Goal: Transaction & Acquisition: Purchase product/service

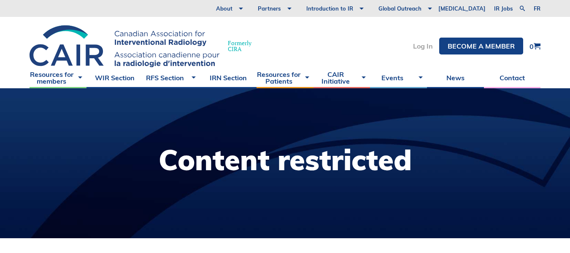
click at [425, 48] on link "Log In" at bounding box center [423, 46] width 20 height 7
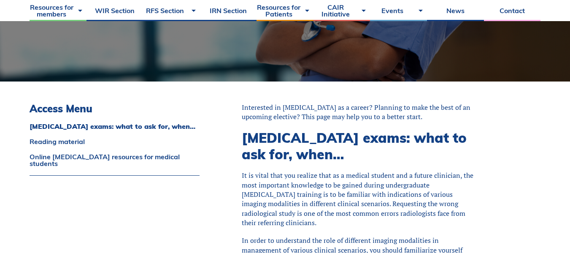
scroll to position [149, 0]
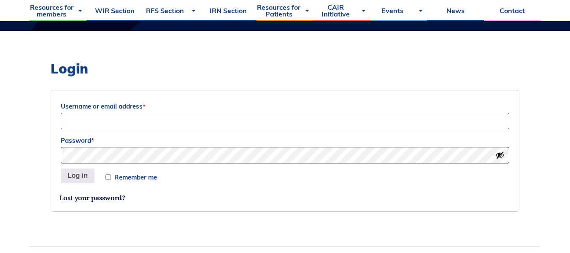
scroll to position [209, 0]
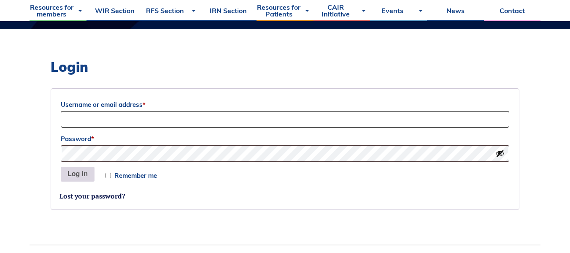
type input "Jamayo@mun.ca"
click at [85, 178] on button "Log in" at bounding box center [78, 174] width 34 height 15
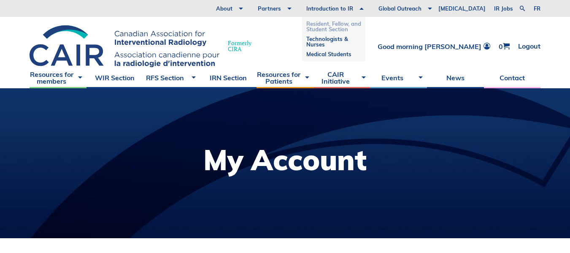
click at [360, 26] on link "Resident, Fellow, and Student Section" at bounding box center [333, 26] width 55 height 15
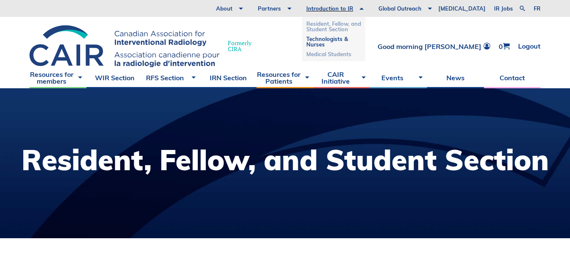
click at [360, 54] on link "Medical Students" at bounding box center [333, 54] width 55 height 10
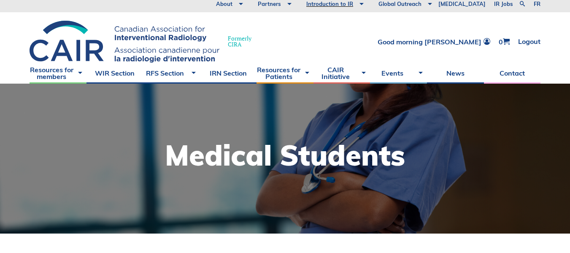
scroll to position [4, 0]
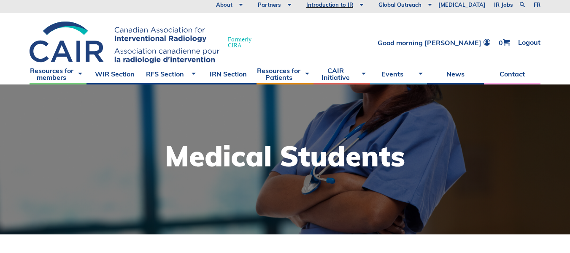
click at [510, 43] on div "Good morning Jaxon 0 Logout" at bounding box center [459, 42] width 163 height 7
click at [506, 43] on span at bounding box center [506, 42] width 7 height 7
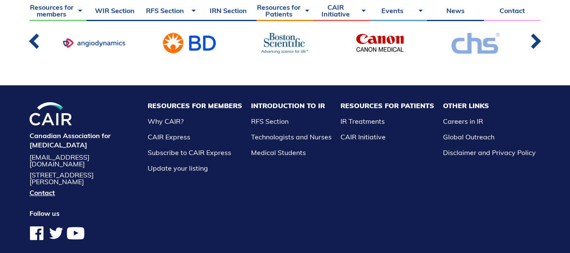
scroll to position [433, 0]
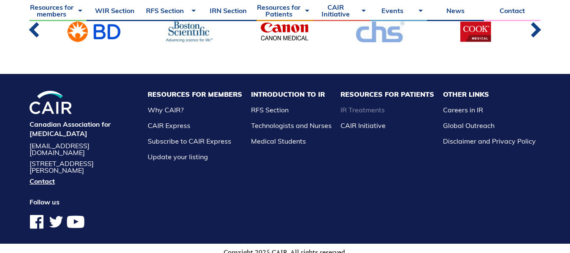
click at [357, 114] on link "IR Treatments" at bounding box center [362, 109] width 44 height 8
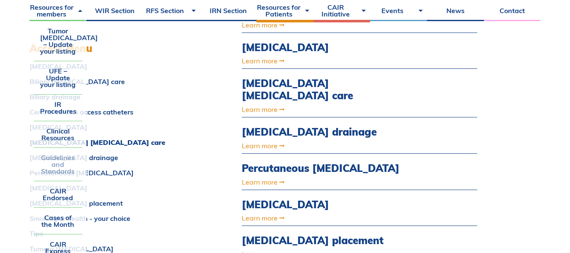
scroll to position [383, 0]
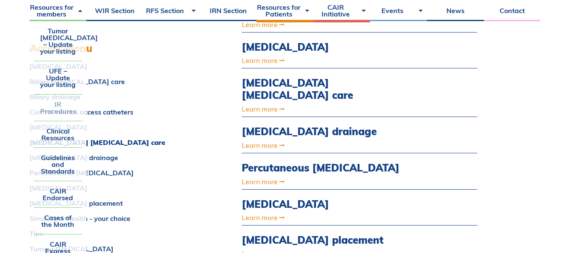
click at [62, 115] on link "IR Procedures" at bounding box center [58, 107] width 49 height 26
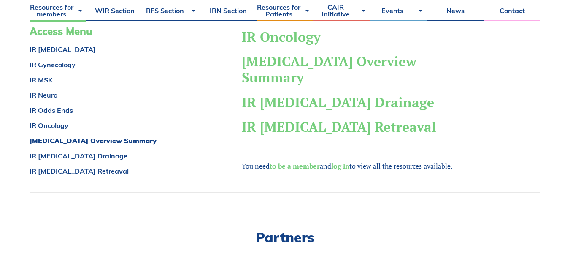
scroll to position [351, 0]
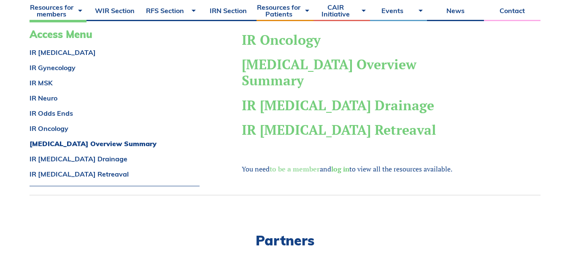
click at [308, 169] on link "to be a member" at bounding box center [295, 168] width 50 height 9
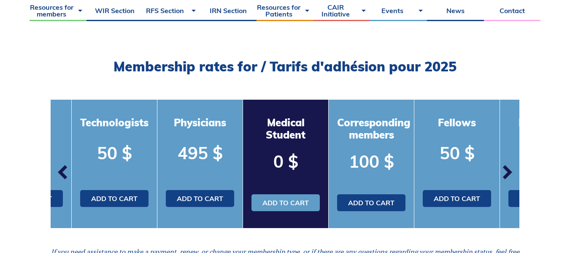
scroll to position [222, 0]
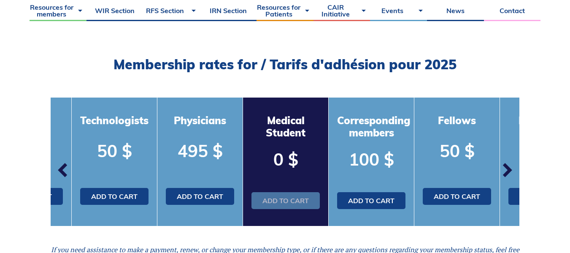
click at [297, 199] on link "Add to cart" at bounding box center [285, 200] width 68 height 17
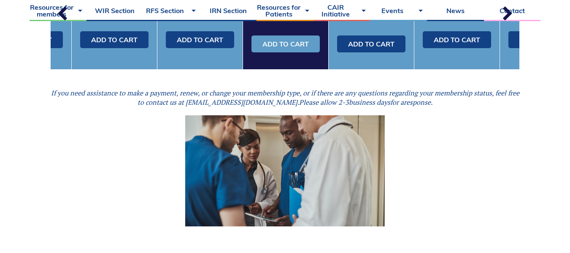
scroll to position [379, 0]
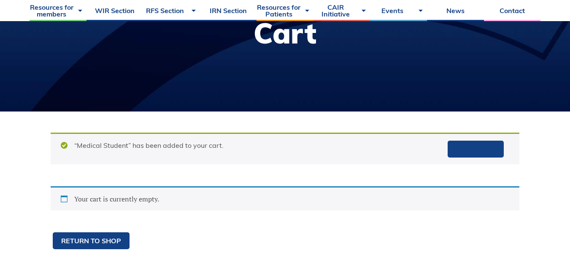
scroll to position [127, 0]
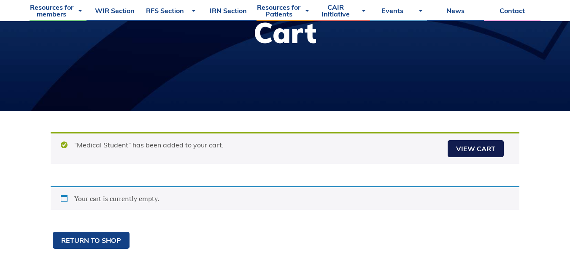
click at [464, 146] on link "View cart" at bounding box center [476, 148] width 56 height 17
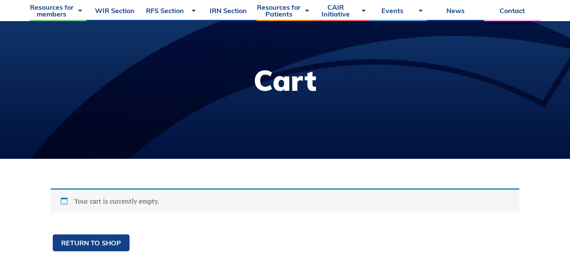
scroll to position [76, 0]
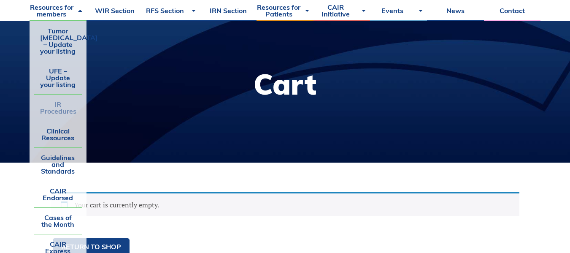
click at [67, 111] on link "IR Procedures" at bounding box center [58, 107] width 49 height 26
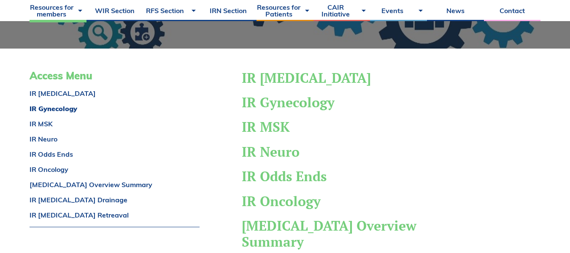
scroll to position [210, 0]
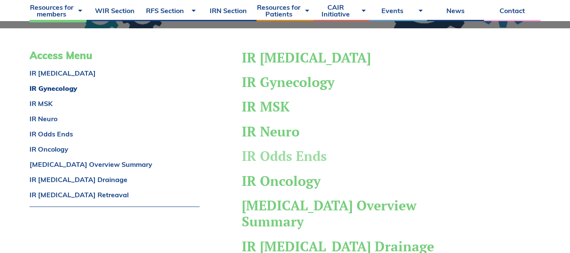
click at [284, 157] on link "IR Odds Ends" at bounding box center [284, 156] width 85 height 18
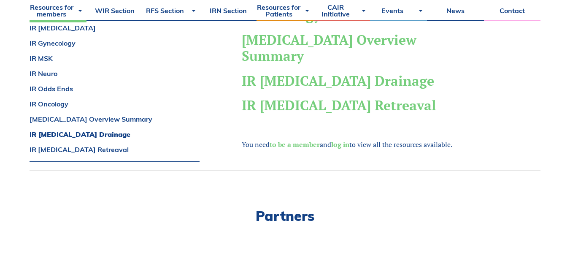
scroll to position [372, 0]
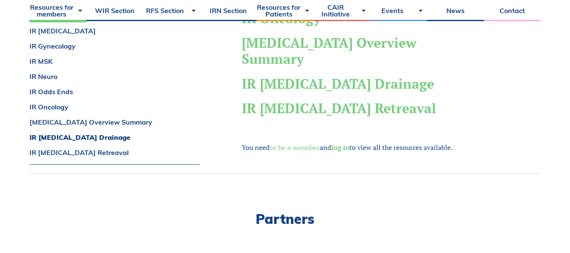
click at [300, 148] on link "to be a member" at bounding box center [295, 147] width 50 height 9
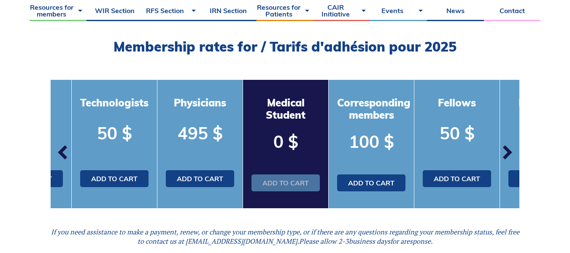
scroll to position [240, 0]
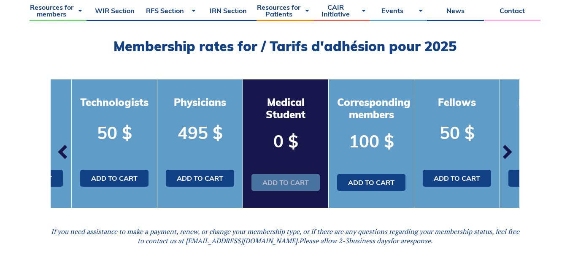
click at [299, 182] on link "Add to cart" at bounding box center [285, 182] width 68 height 17
click at [509, 149] on span "button" at bounding box center [506, 151] width 25 height 25
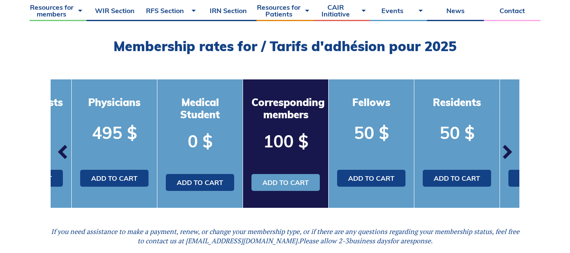
click at [509, 149] on span "button" at bounding box center [506, 151] width 25 height 25
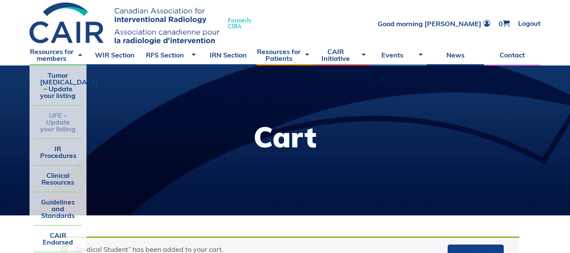
scroll to position [23, 0]
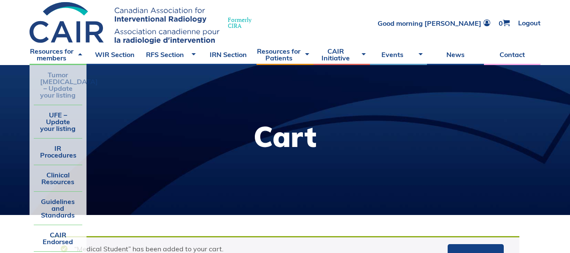
click at [71, 84] on link "Tumor [MEDICAL_DATA] – Update your listing" at bounding box center [58, 85] width 49 height 40
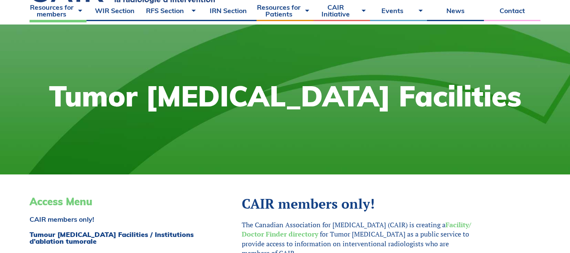
scroll to position [48, 0]
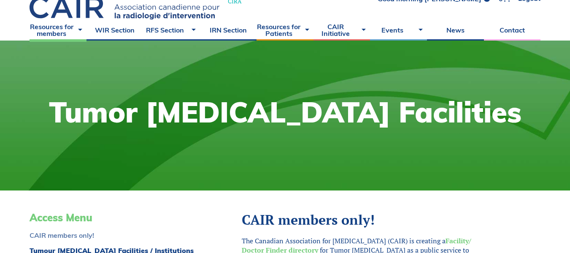
click at [86, 235] on link "CAIR members only!" at bounding box center [115, 235] width 170 height 7
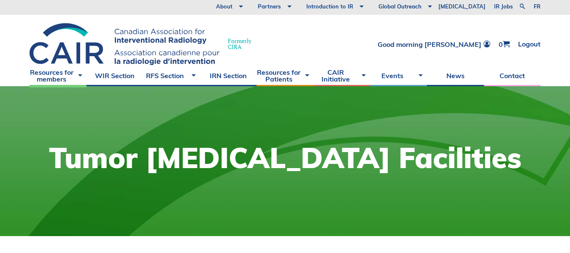
scroll to position [0, 0]
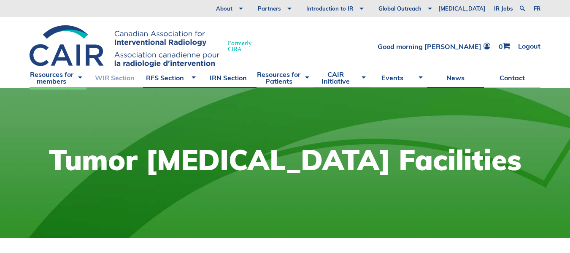
click at [114, 79] on link "WIR Section" at bounding box center [114, 77] width 57 height 21
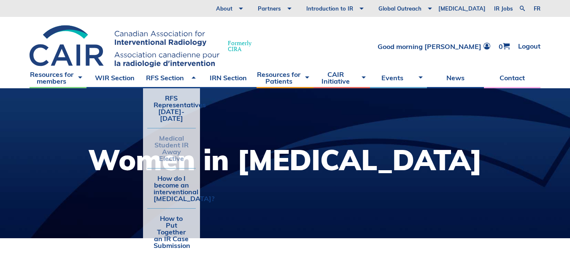
click at [179, 143] on link "Medical Student IR Away Elective" at bounding box center [171, 148] width 49 height 40
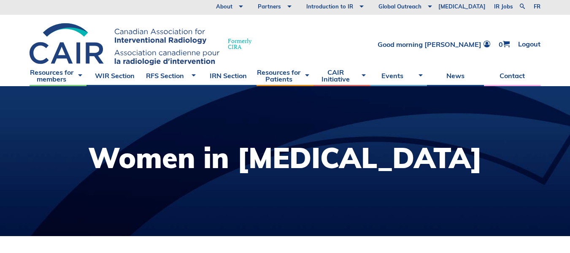
scroll to position [9, 0]
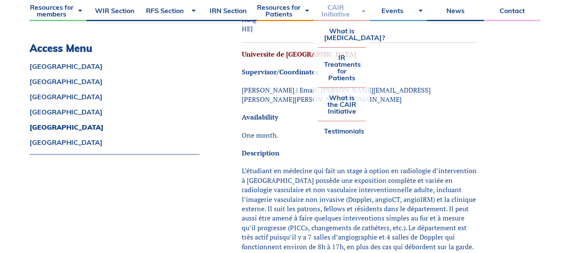
scroll to position [2603, 0]
